Goal: Task Accomplishment & Management: Use online tool/utility

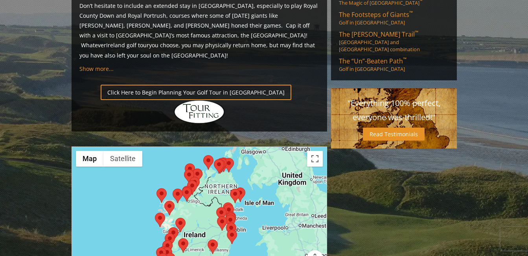
scroll to position [572, 0]
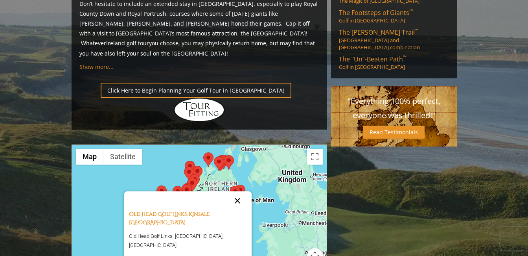
click at [232, 191] on button "Close" at bounding box center [237, 200] width 19 height 19
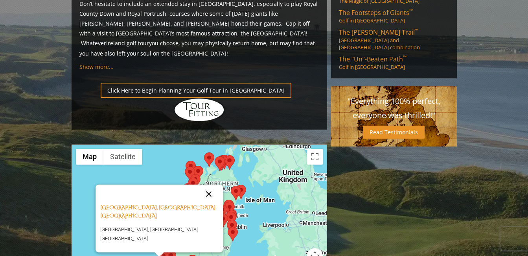
click at [207, 184] on button "Close" at bounding box center [208, 193] width 19 height 19
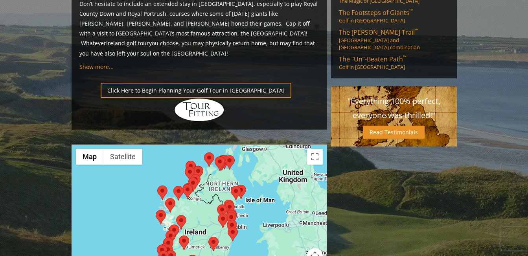
click at [164, 250] on img at bounding box center [163, 257] width 10 height 15
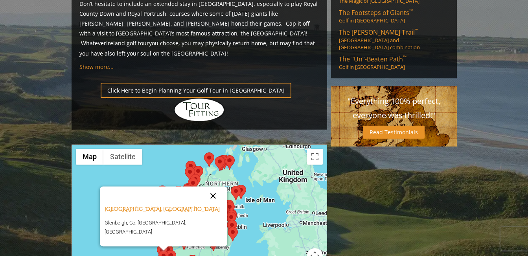
click at [206, 186] on button "Close" at bounding box center [213, 195] width 19 height 19
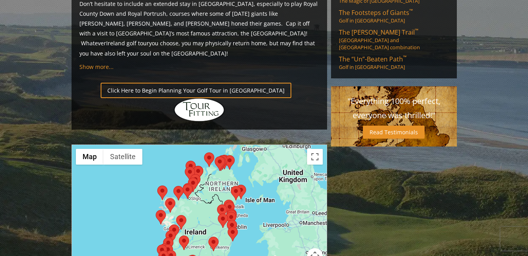
click at [162, 244] on img at bounding box center [162, 251] width 10 height 15
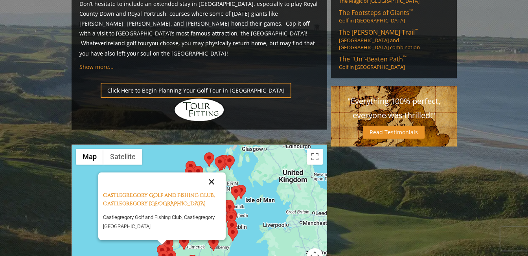
click at [213, 172] on button "Close" at bounding box center [211, 181] width 19 height 19
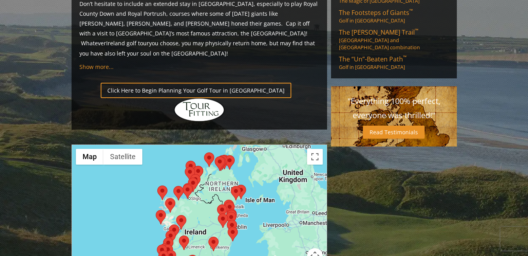
click at [184, 235] on img at bounding box center [184, 242] width 10 height 15
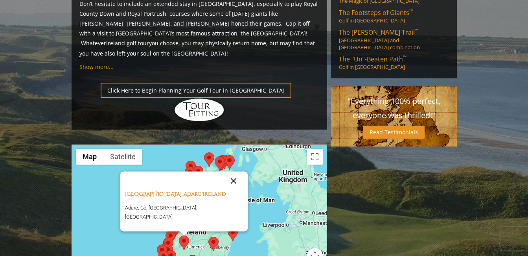
click at [224, 171] on button "Close" at bounding box center [233, 180] width 19 height 19
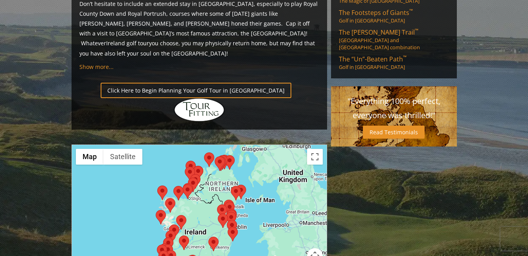
click at [173, 250] on img at bounding box center [171, 257] width 10 height 15
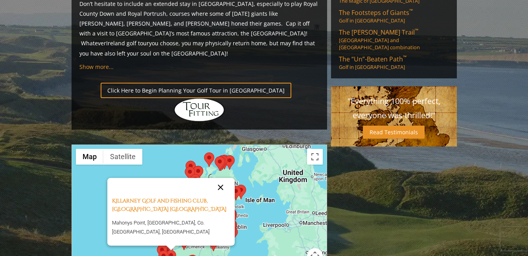
click at [221, 178] on button "Close" at bounding box center [220, 187] width 19 height 19
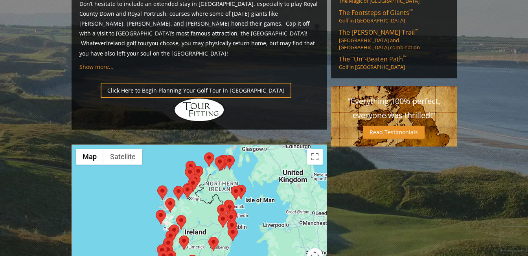
click at [169, 244] on img at bounding box center [168, 251] width 10 height 15
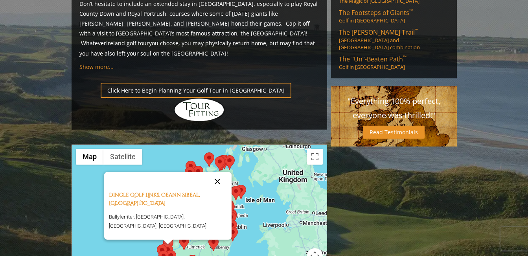
click at [217, 172] on button "Close" at bounding box center [217, 181] width 19 height 19
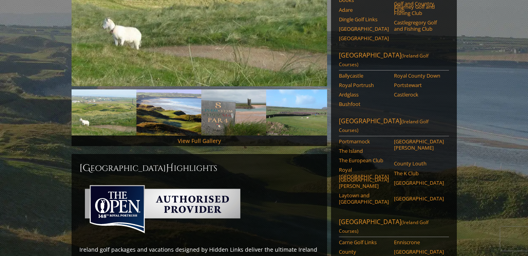
scroll to position [0, 0]
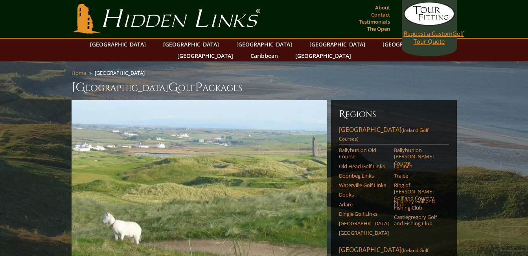
click at [429, 33] on span "Request a Custom" at bounding box center [428, 33] width 49 height 8
